Goal: Task Accomplishment & Management: Complete application form

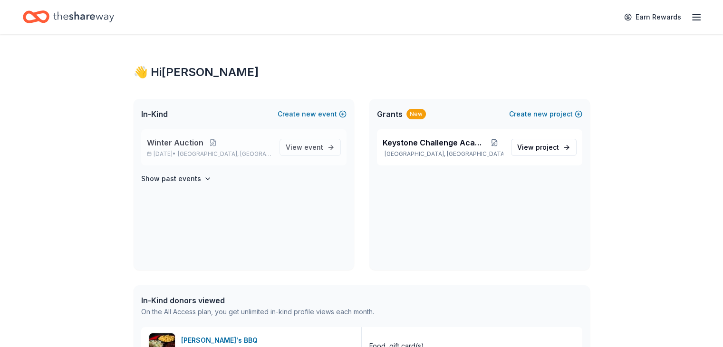
click at [232, 143] on p "Winter Auction" at bounding box center [209, 142] width 125 height 11
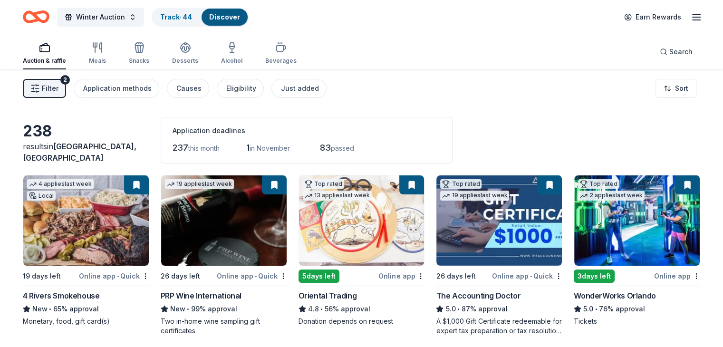
click at [58, 86] on span "Filter" at bounding box center [50, 88] width 17 height 11
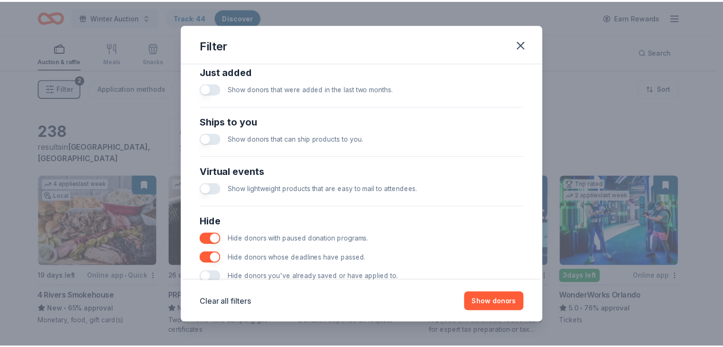
scroll to position [407, 0]
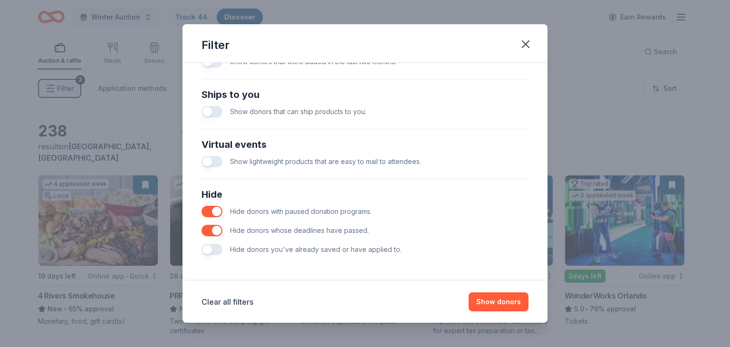
click at [299, 249] on span "Hide donors you've already saved or have applied to." at bounding box center [316, 249] width 172 height 8
click at [215, 249] on button "button" at bounding box center [211, 249] width 21 height 11
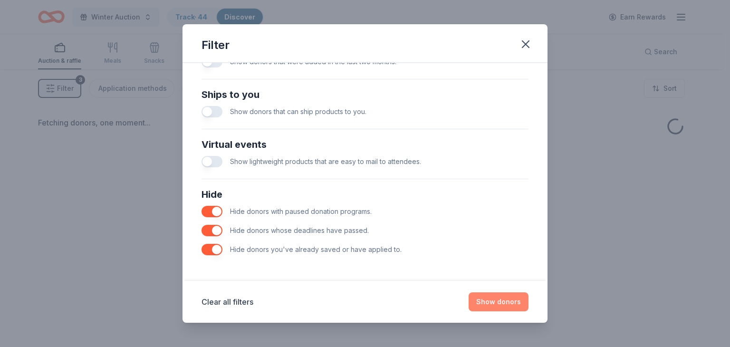
click at [513, 301] on button "Show donors" at bounding box center [499, 301] width 60 height 19
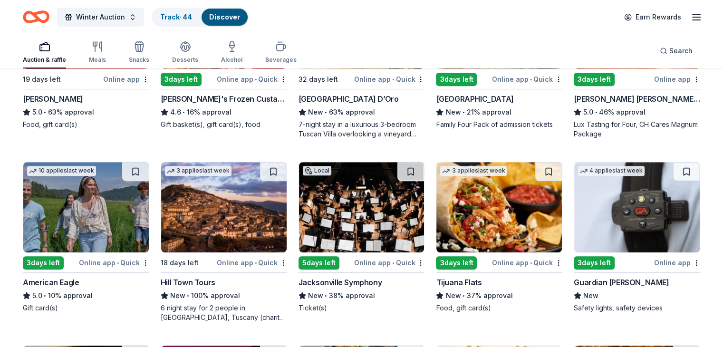
scroll to position [428, 0]
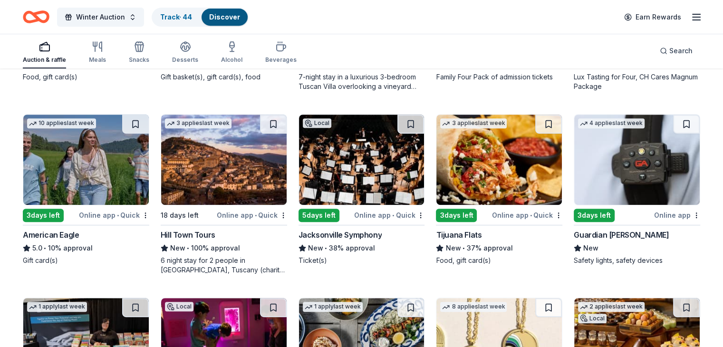
click at [333, 235] on div "Jacksonville Symphony" at bounding box center [340, 234] width 84 height 11
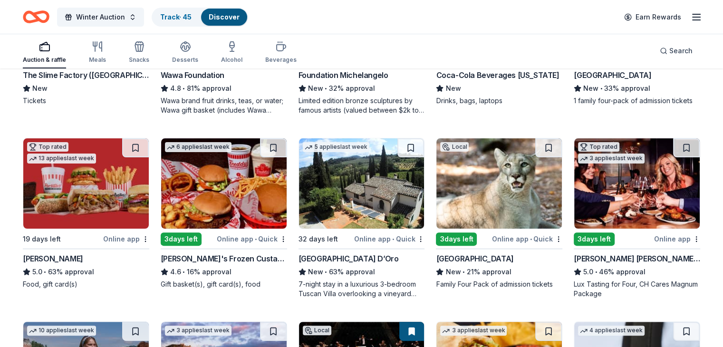
scroll to position [78, 0]
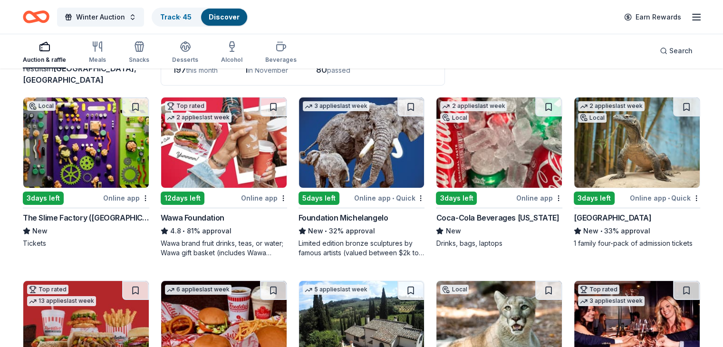
click at [478, 221] on div "Coca-Cola Beverages [US_STATE]" at bounding box center [497, 217] width 123 height 11
click at [187, 19] on link "Track · 45" at bounding box center [175, 17] width 31 height 8
click at [192, 19] on link "Track · 45" at bounding box center [175, 17] width 31 height 8
click at [103, 45] on icon "button" at bounding box center [97, 46] width 11 height 11
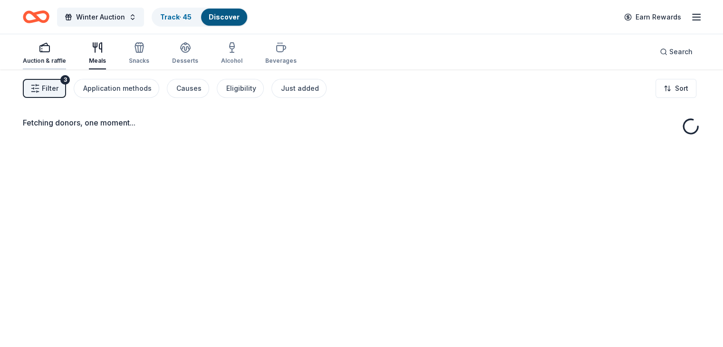
click at [66, 57] on div "Auction & raffle" at bounding box center [44, 61] width 43 height 8
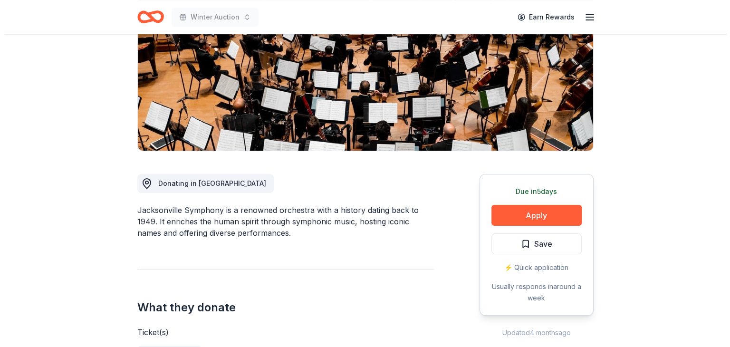
scroll to position [190, 0]
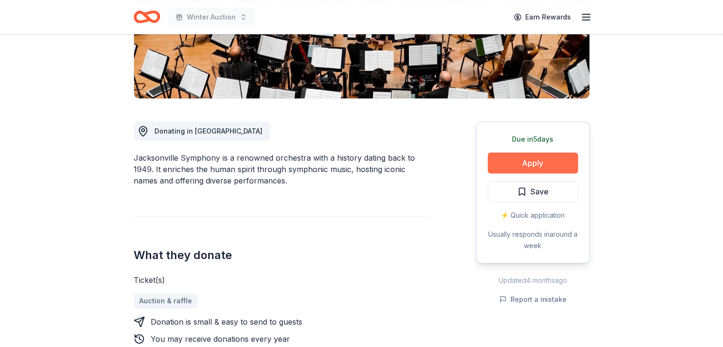
click at [522, 165] on button "Apply" at bounding box center [533, 163] width 90 height 21
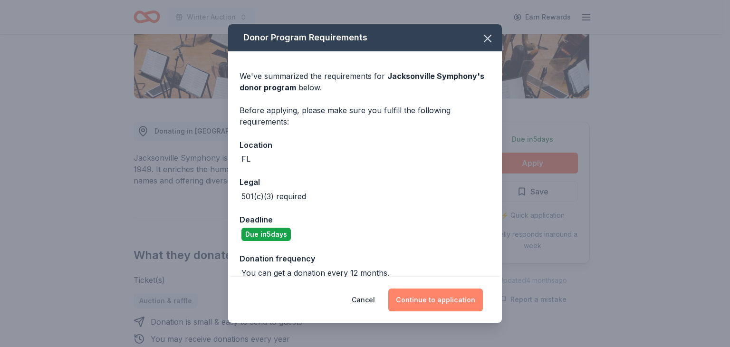
click at [434, 294] on button "Continue to application" at bounding box center [435, 299] width 95 height 23
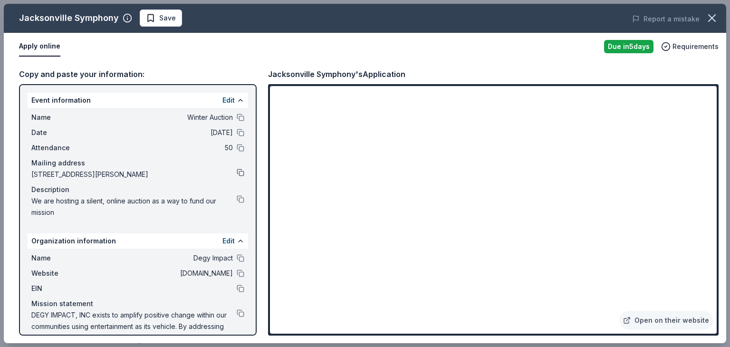
click at [237, 171] on button at bounding box center [241, 173] width 8 height 8
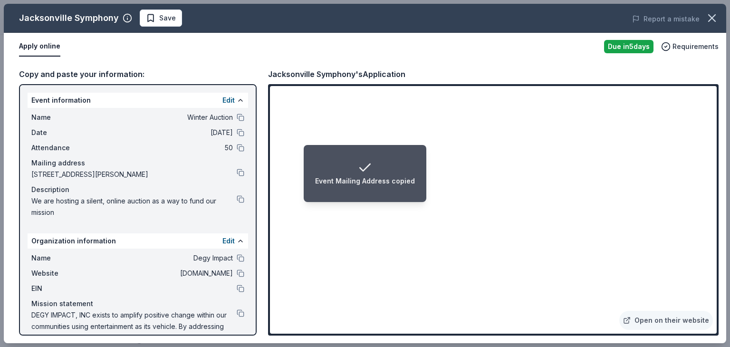
click at [174, 21] on button "Save" at bounding box center [161, 18] width 42 height 17
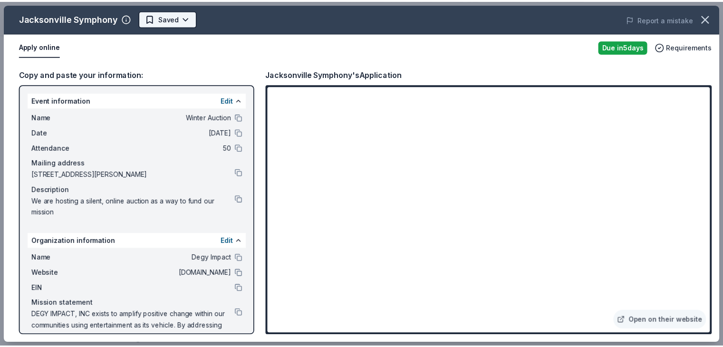
scroll to position [0, 0]
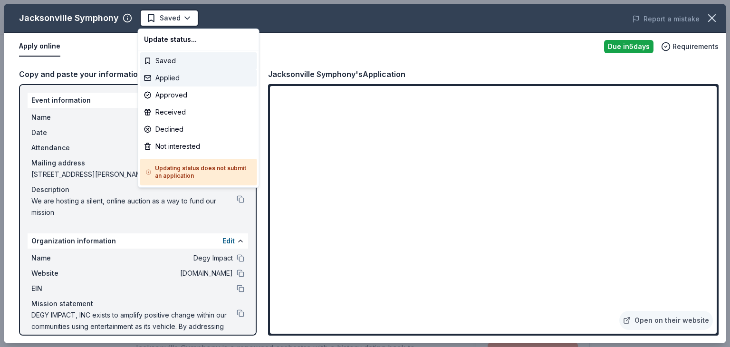
click at [182, 73] on div "Applied" at bounding box center [198, 77] width 117 height 17
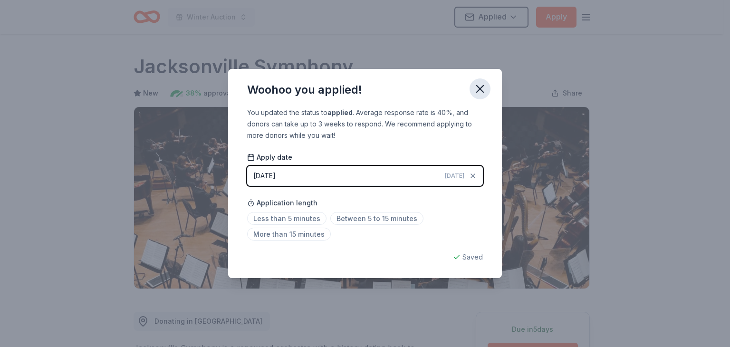
click at [477, 92] on icon "button" at bounding box center [479, 88] width 13 height 13
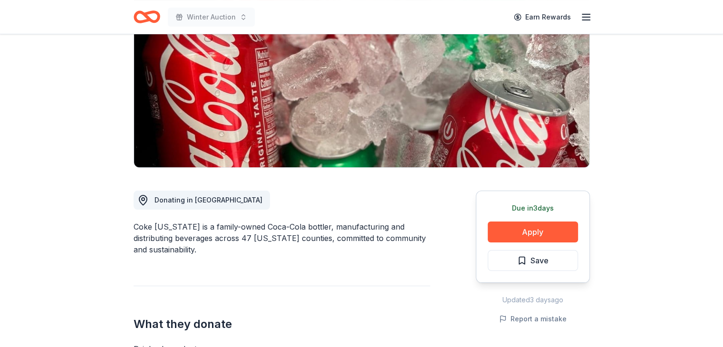
scroll to position [143, 0]
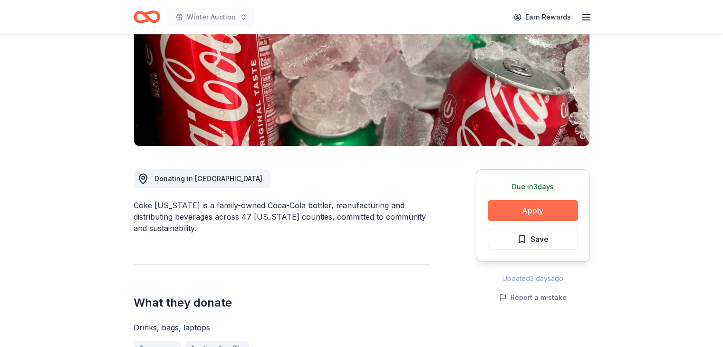
click at [517, 211] on button "Apply" at bounding box center [533, 210] width 90 height 21
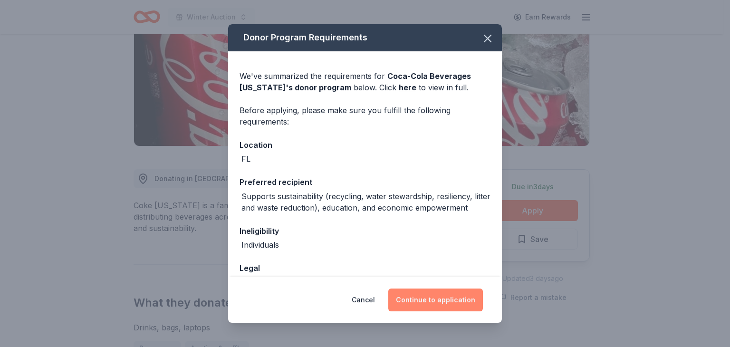
click at [471, 294] on button "Continue to application" at bounding box center [435, 299] width 95 height 23
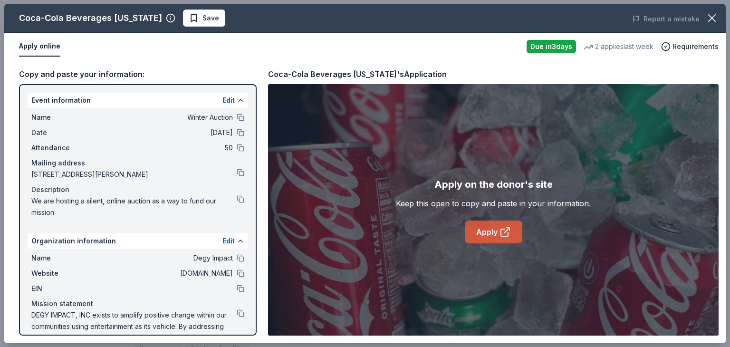
click at [495, 229] on link "Apply" at bounding box center [494, 232] width 58 height 23
click at [711, 18] on icon "button" at bounding box center [711, 17] width 13 height 13
